Goal: Transaction & Acquisition: Purchase product/service

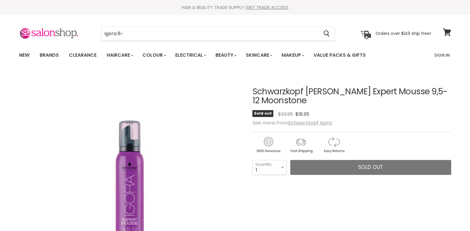
type input "igora 8-1"
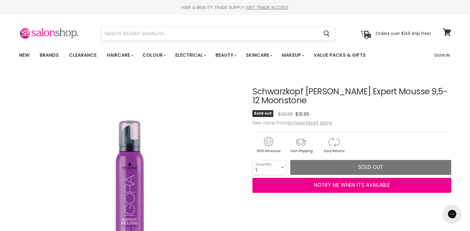
click at [148, 33] on input "Search" at bounding box center [210, 34] width 217 height 14
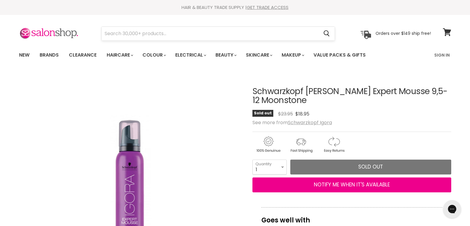
click at [128, 32] on input "Search" at bounding box center [210, 34] width 217 height 14
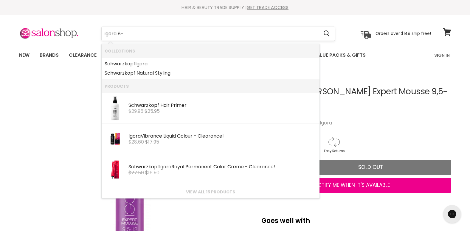
type input "igora 8-1"
